Goal: Task Accomplishment & Management: Complete application form

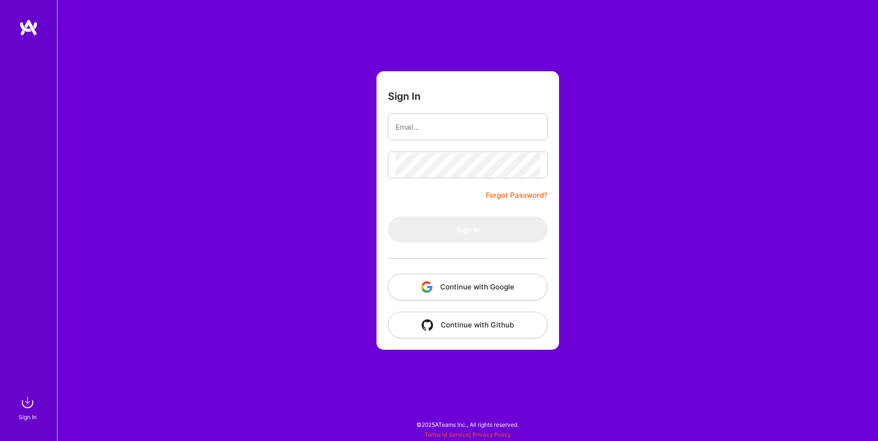
click at [488, 288] on button "Continue with Google" at bounding box center [468, 287] width 160 height 27
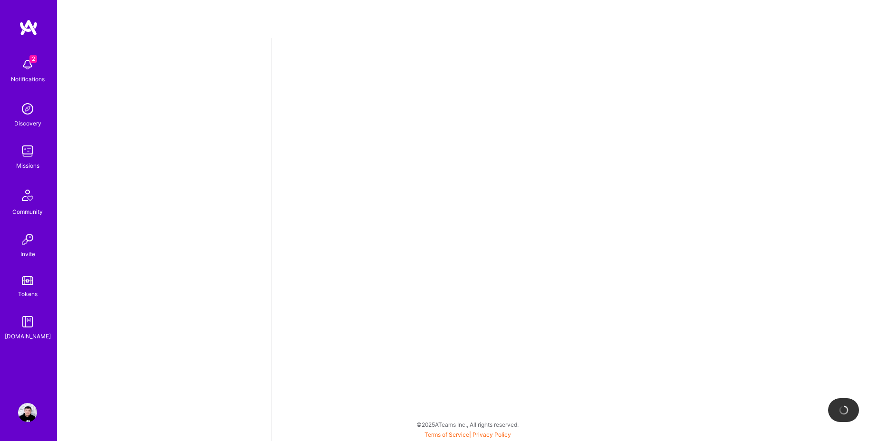
click at [29, 159] on img at bounding box center [27, 151] width 19 height 19
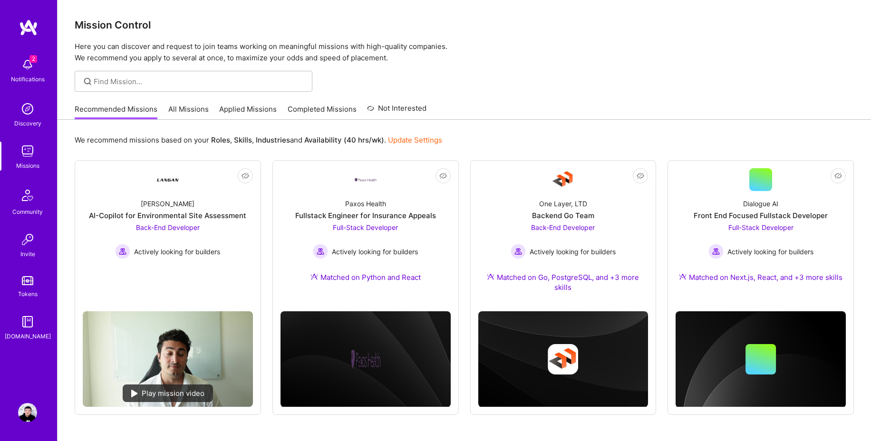
click at [565, 63] on p "Here you can discover and request to join teams working on meaningful missions …" at bounding box center [464, 52] width 779 height 23
click at [750, 211] on div "Front End Focused Fullstack Developer" at bounding box center [760, 216] width 134 height 10
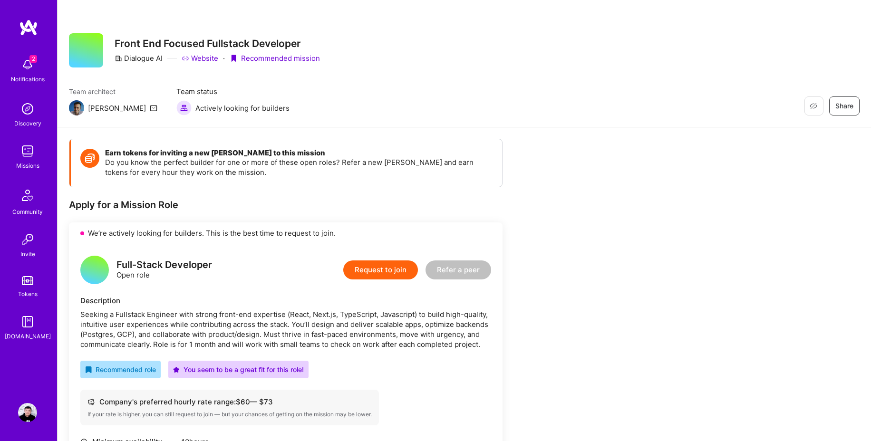
click at [33, 150] on img at bounding box center [27, 151] width 19 height 19
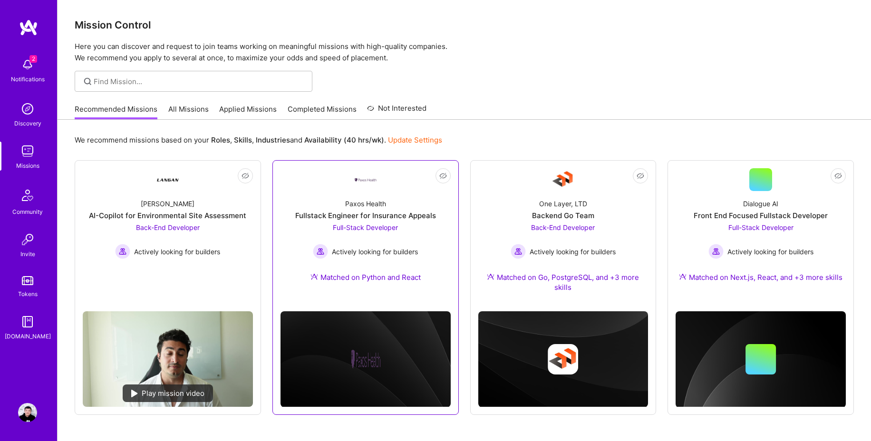
click at [366, 251] on span "Actively looking for builders" at bounding box center [375, 252] width 86 height 10
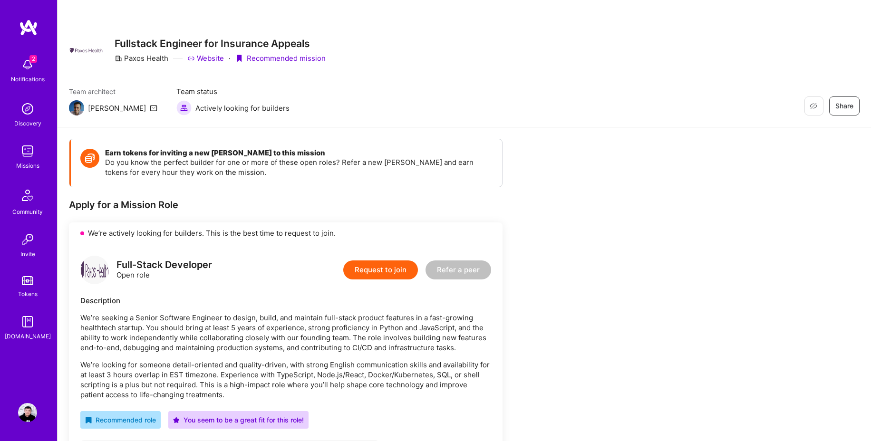
click at [24, 157] on img at bounding box center [27, 151] width 19 height 19
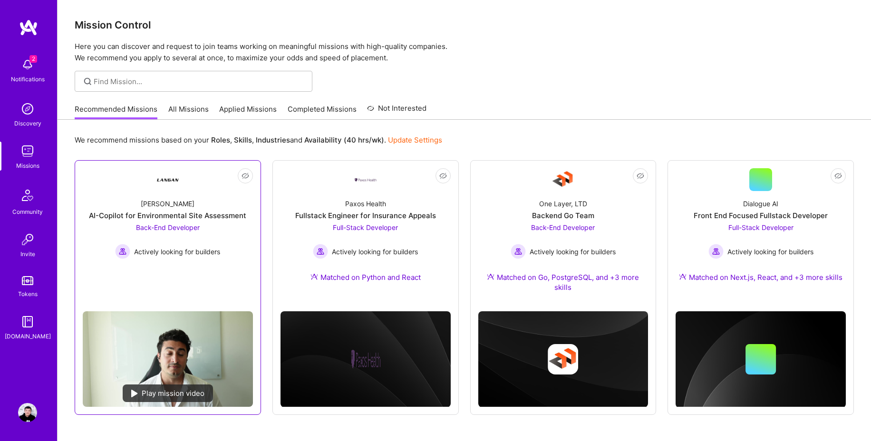
click at [192, 203] on div "[PERSON_NAME]-Copilot for Environmental Site Assessment Back-End Developer Acti…" at bounding box center [168, 225] width 170 height 68
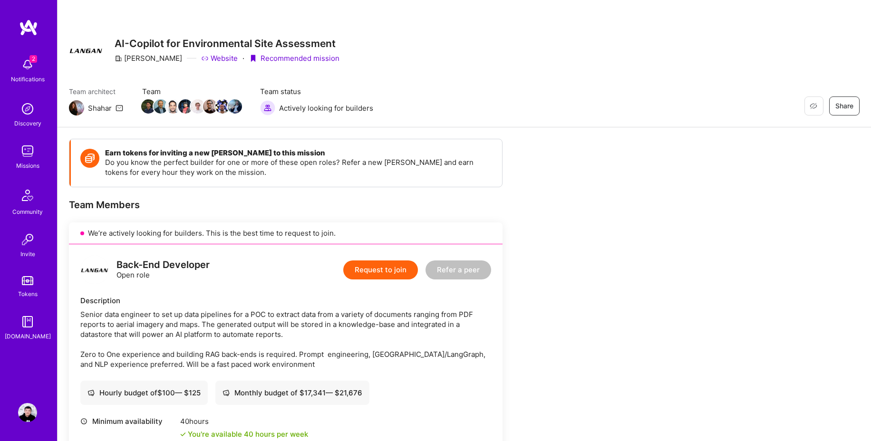
click at [31, 60] on span "2" at bounding box center [33, 59] width 8 height 8
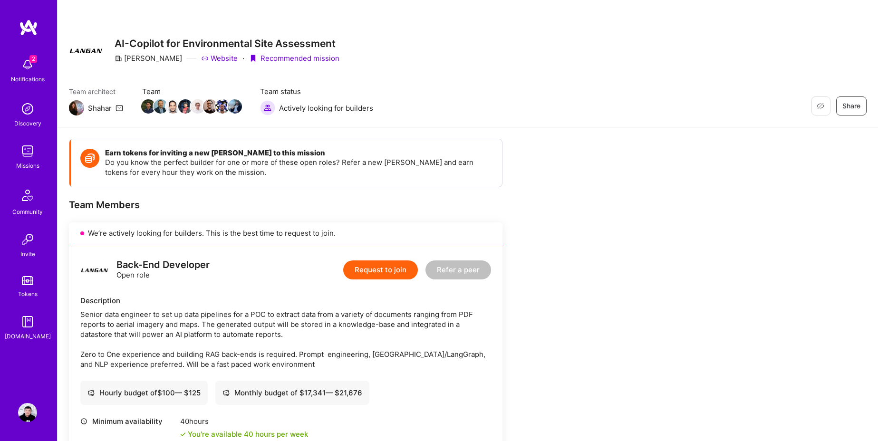
click at [28, 157] on img at bounding box center [27, 151] width 19 height 19
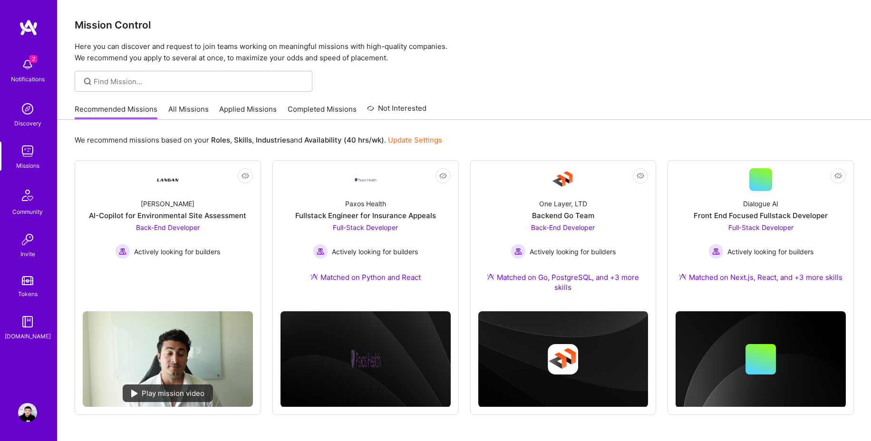
click at [578, 42] on p "Here you can discover and request to join teams working on meaningful missions …" at bounding box center [464, 52] width 779 height 23
